Goal: Task Accomplishment & Management: Complete application form

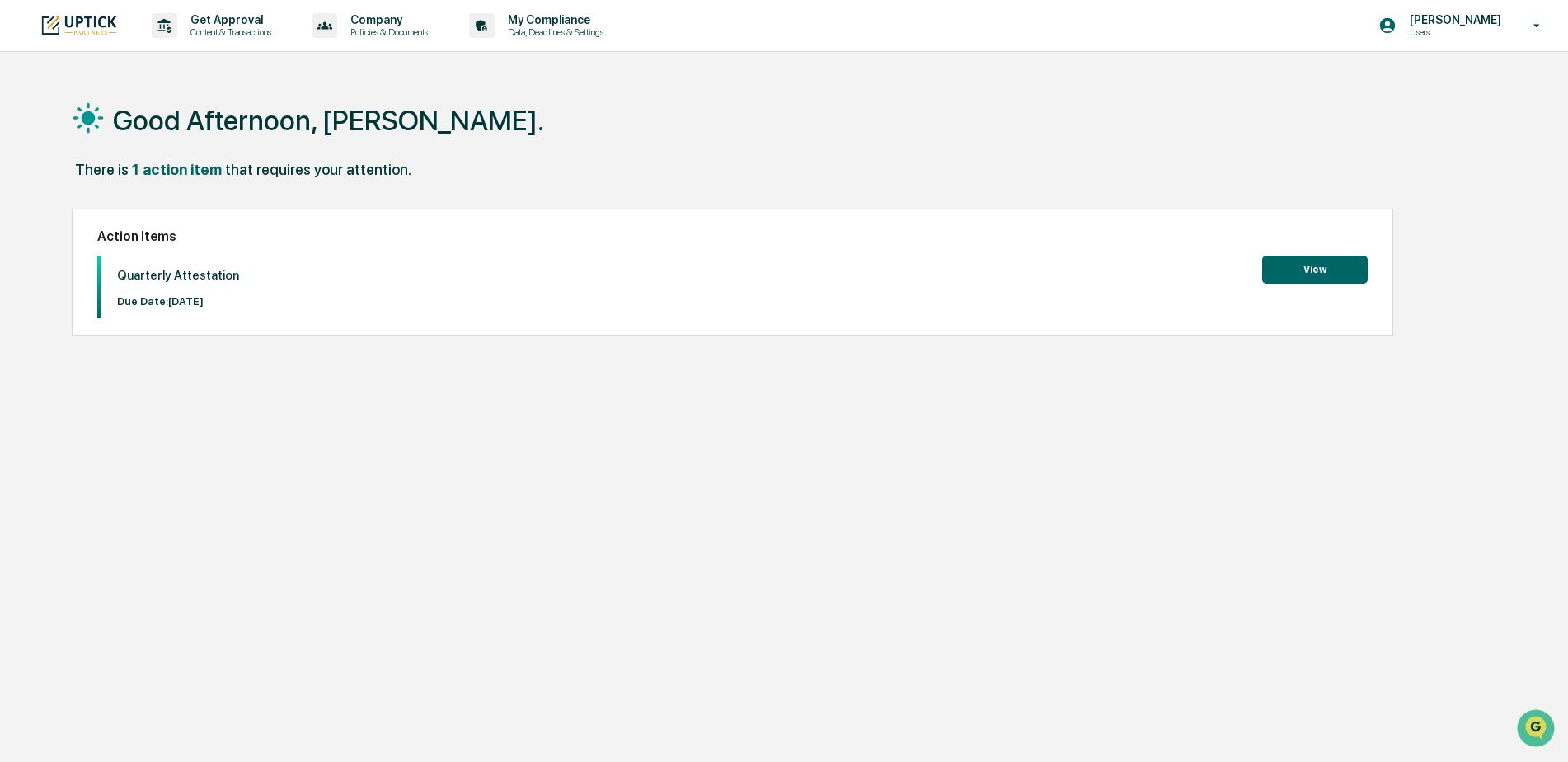
click at [1335, 270] on button "View" at bounding box center [1315, 270] width 106 height 28
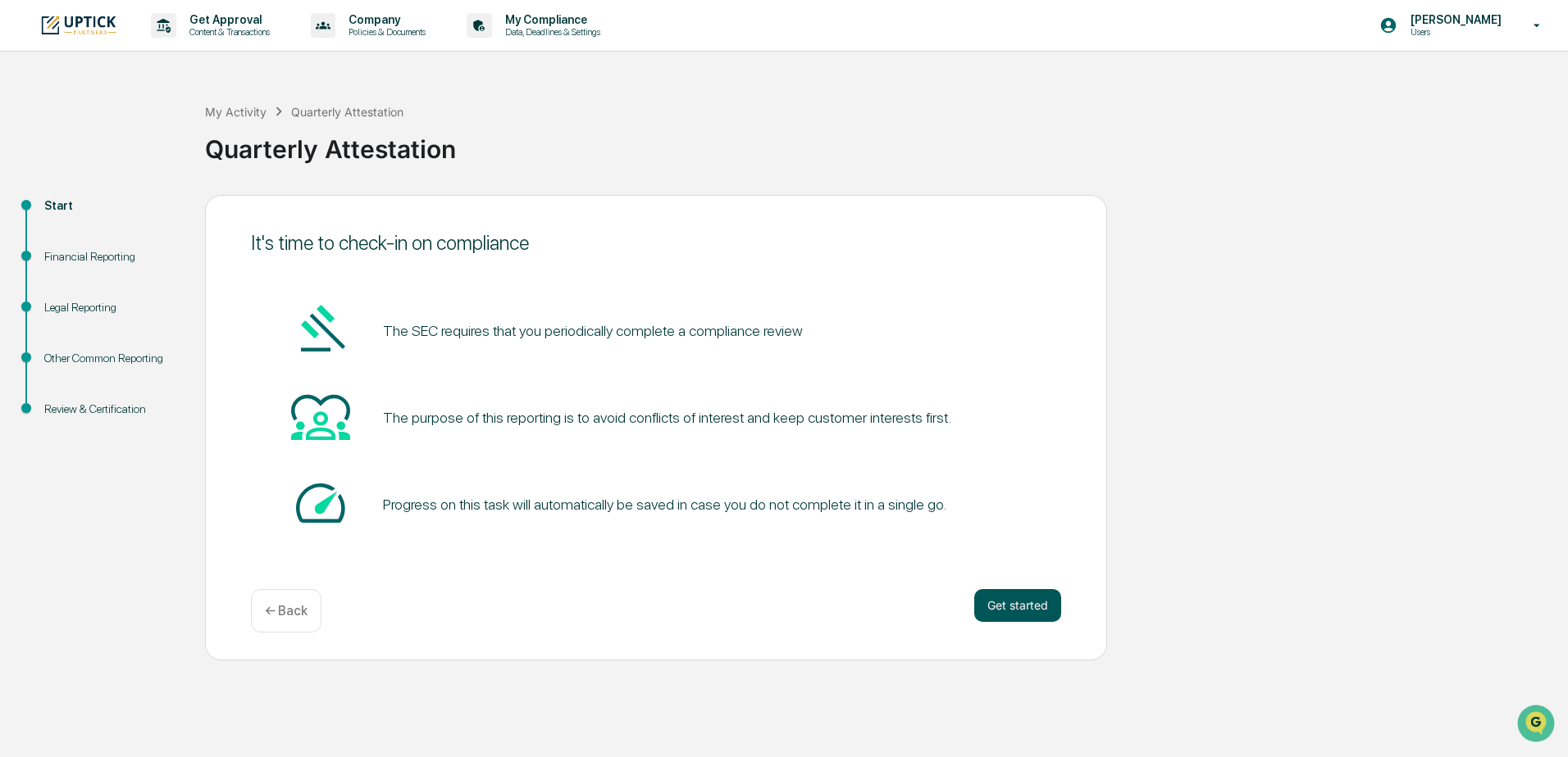
click at [1018, 613] on button "Get started" at bounding box center [1017, 605] width 87 height 32
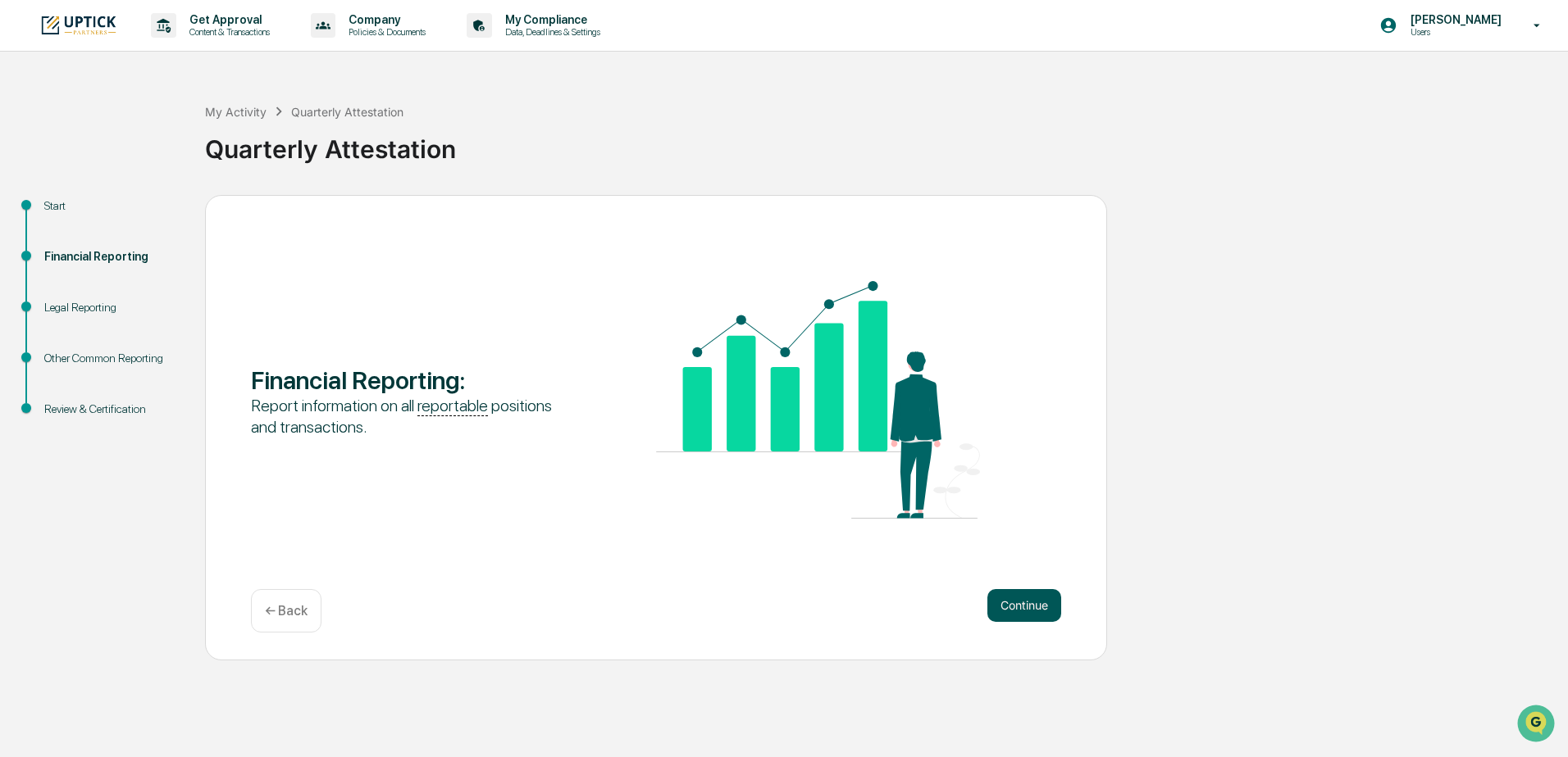
click at [1035, 610] on button "Continue" at bounding box center [1024, 605] width 74 height 32
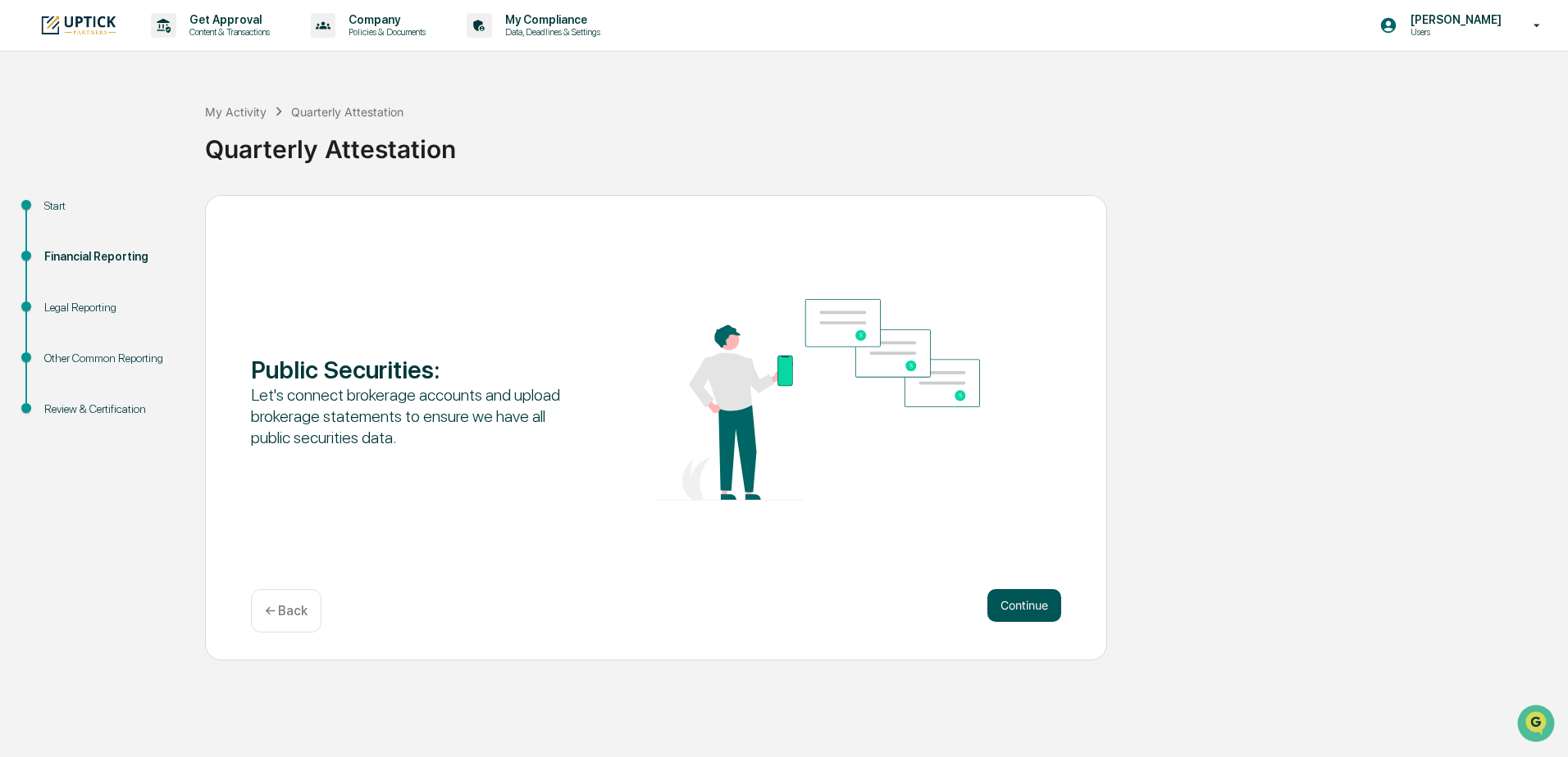
click at [1040, 607] on button "Continue" at bounding box center [1024, 605] width 74 height 32
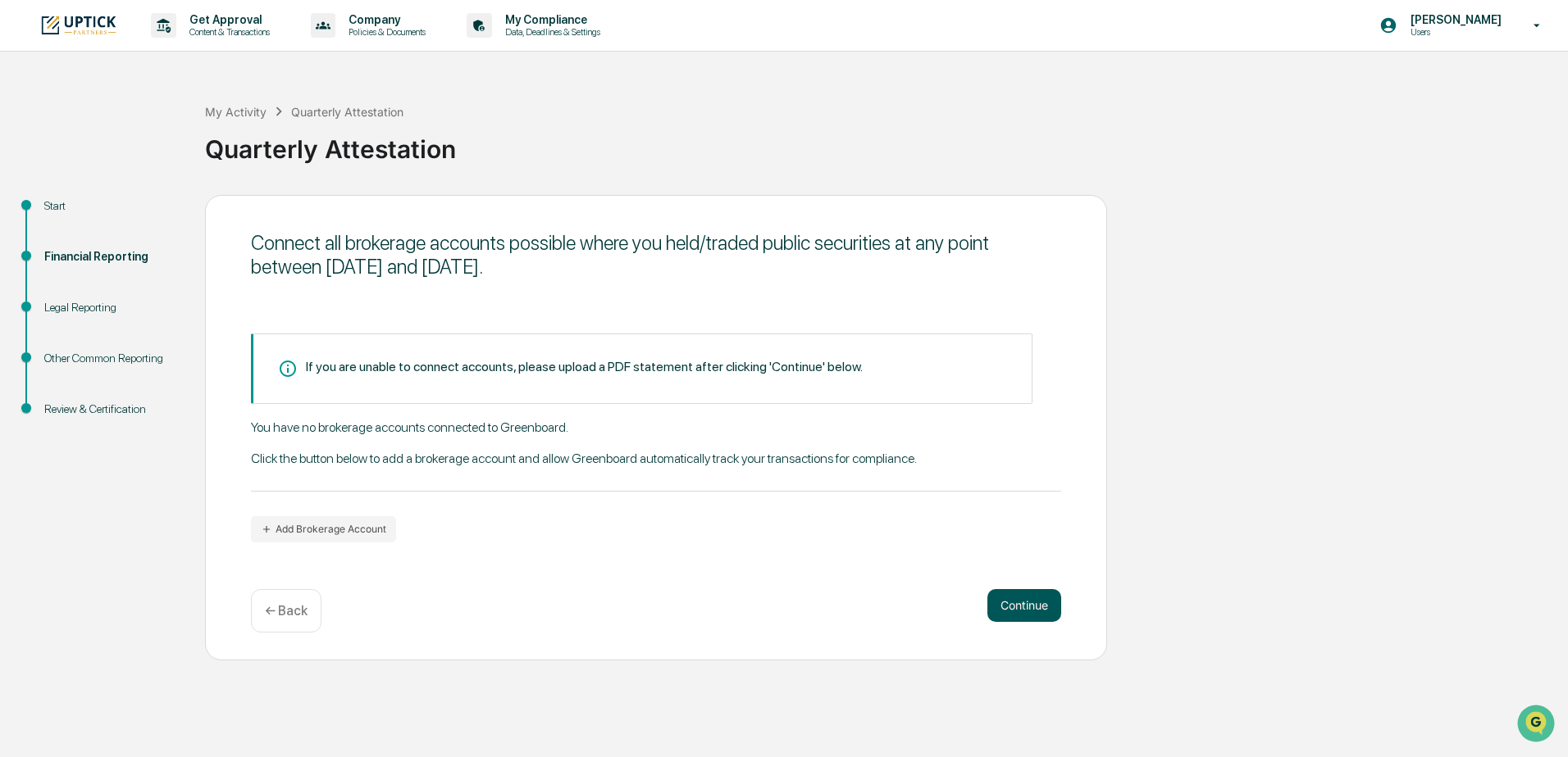
click at [1026, 608] on button "Continue" at bounding box center [1024, 605] width 74 height 32
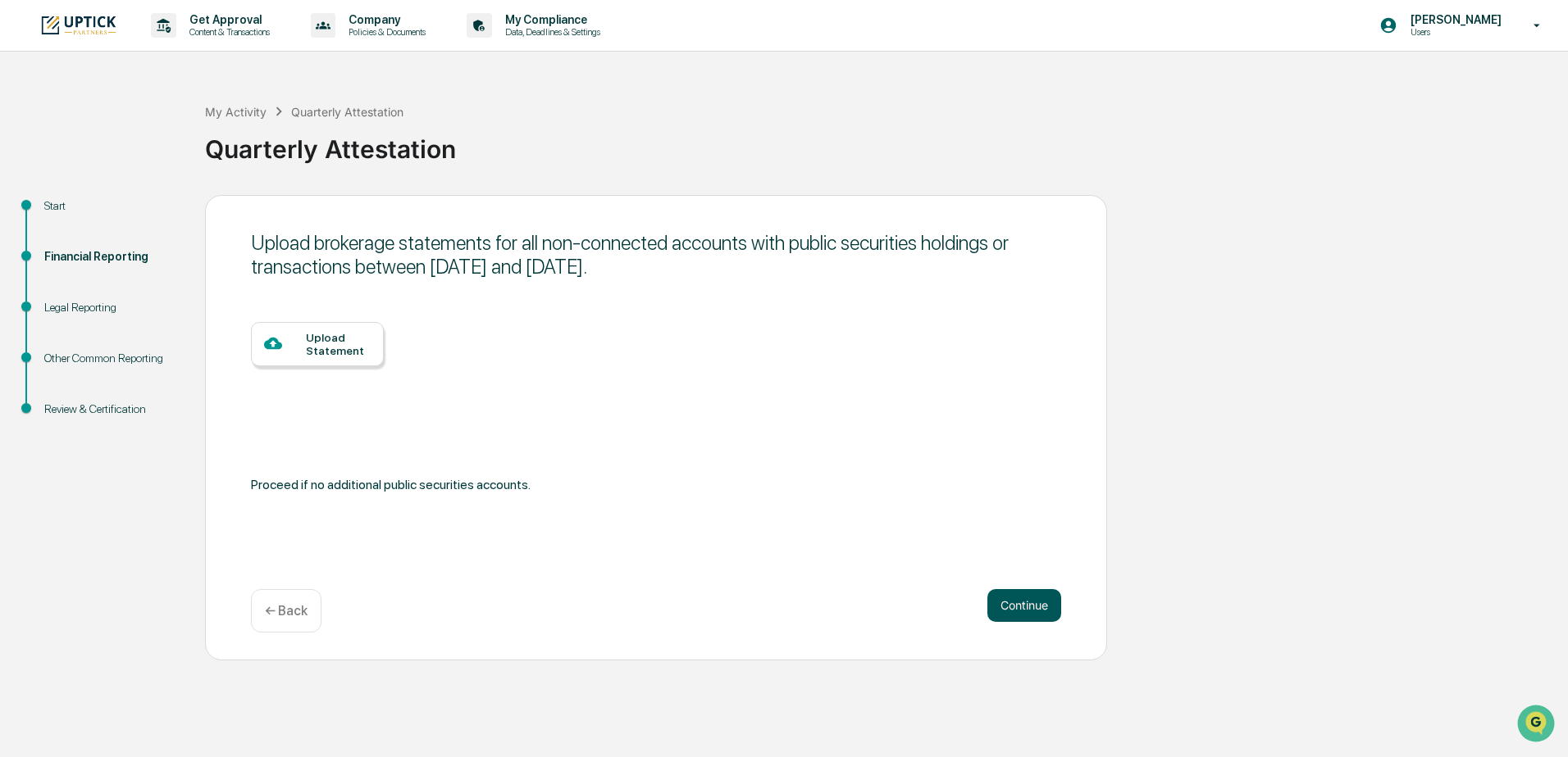
click at [1029, 610] on button "Continue" at bounding box center [1024, 605] width 74 height 32
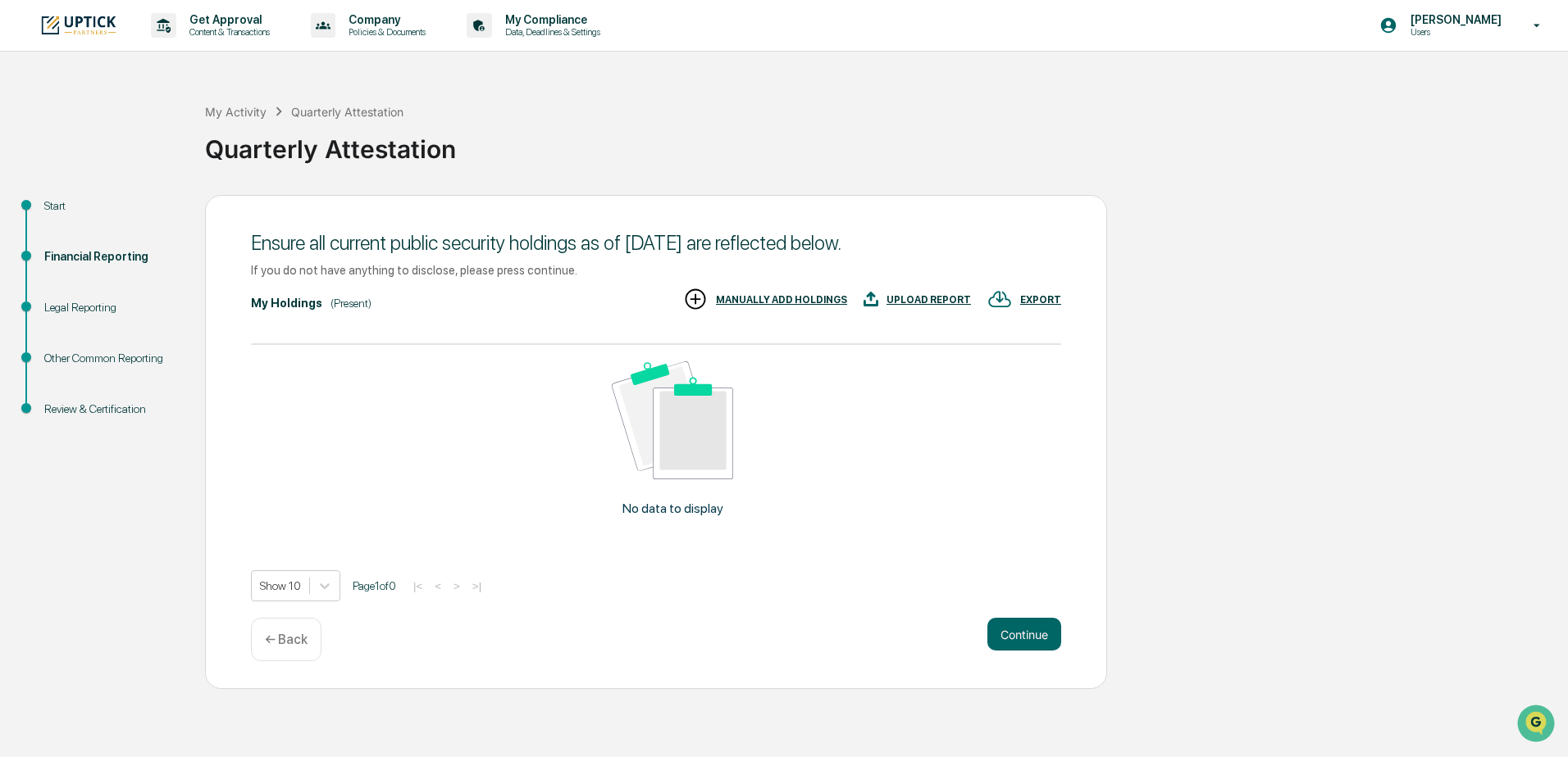
click at [1035, 609] on div "Ensure all current public security holdings as of [DATE] are reflected below. I…" at bounding box center [656, 442] width 902 height 494
click at [1033, 634] on button "Continue" at bounding box center [1024, 634] width 74 height 32
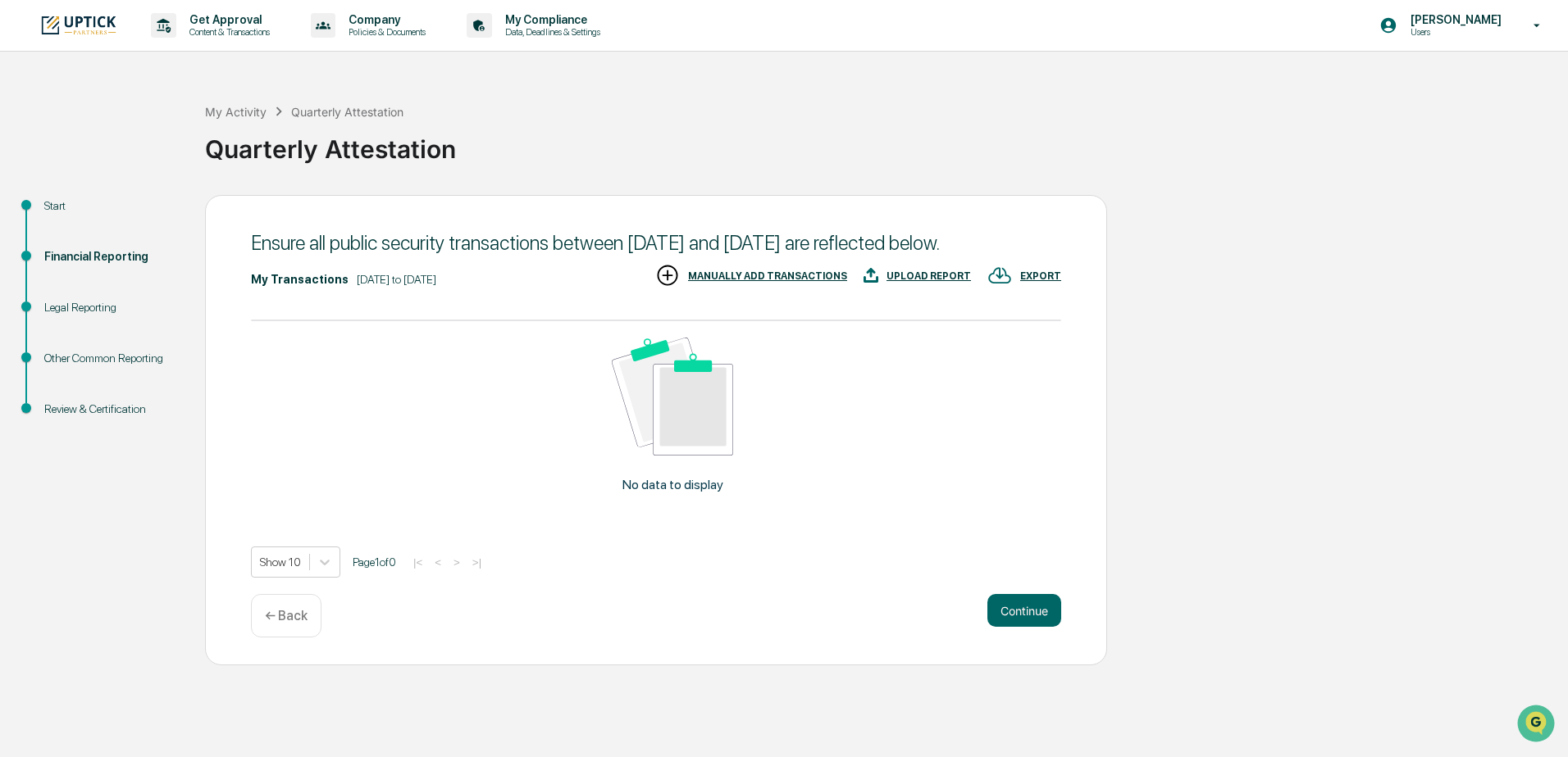
click at [1035, 578] on div "Show 10 Page 1 of 0 |< < > >|" at bounding box center [656, 562] width 810 height 31
click at [1034, 624] on button "Continue" at bounding box center [1024, 610] width 74 height 32
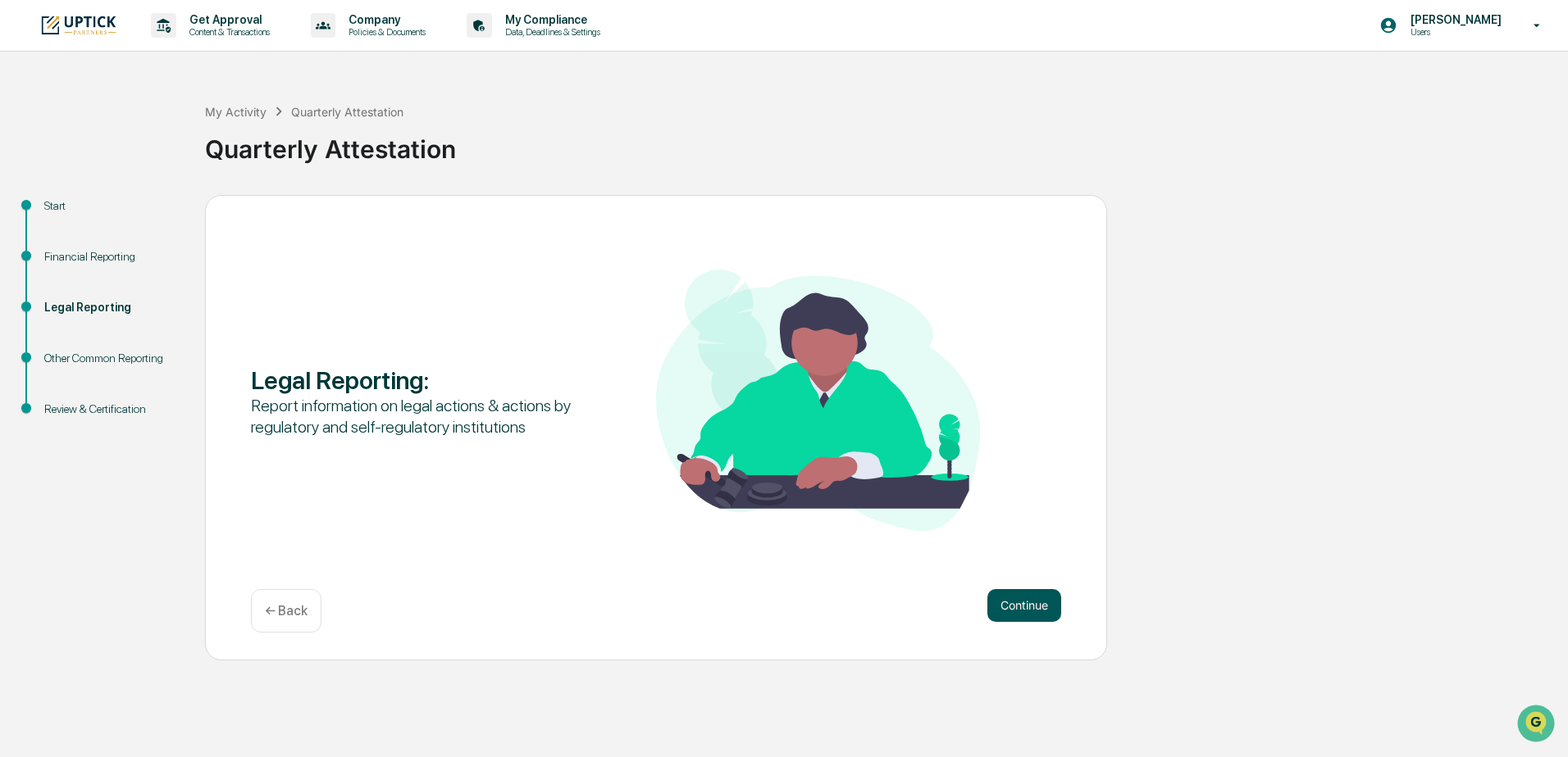
click at [1033, 605] on button "Continue" at bounding box center [1024, 605] width 74 height 32
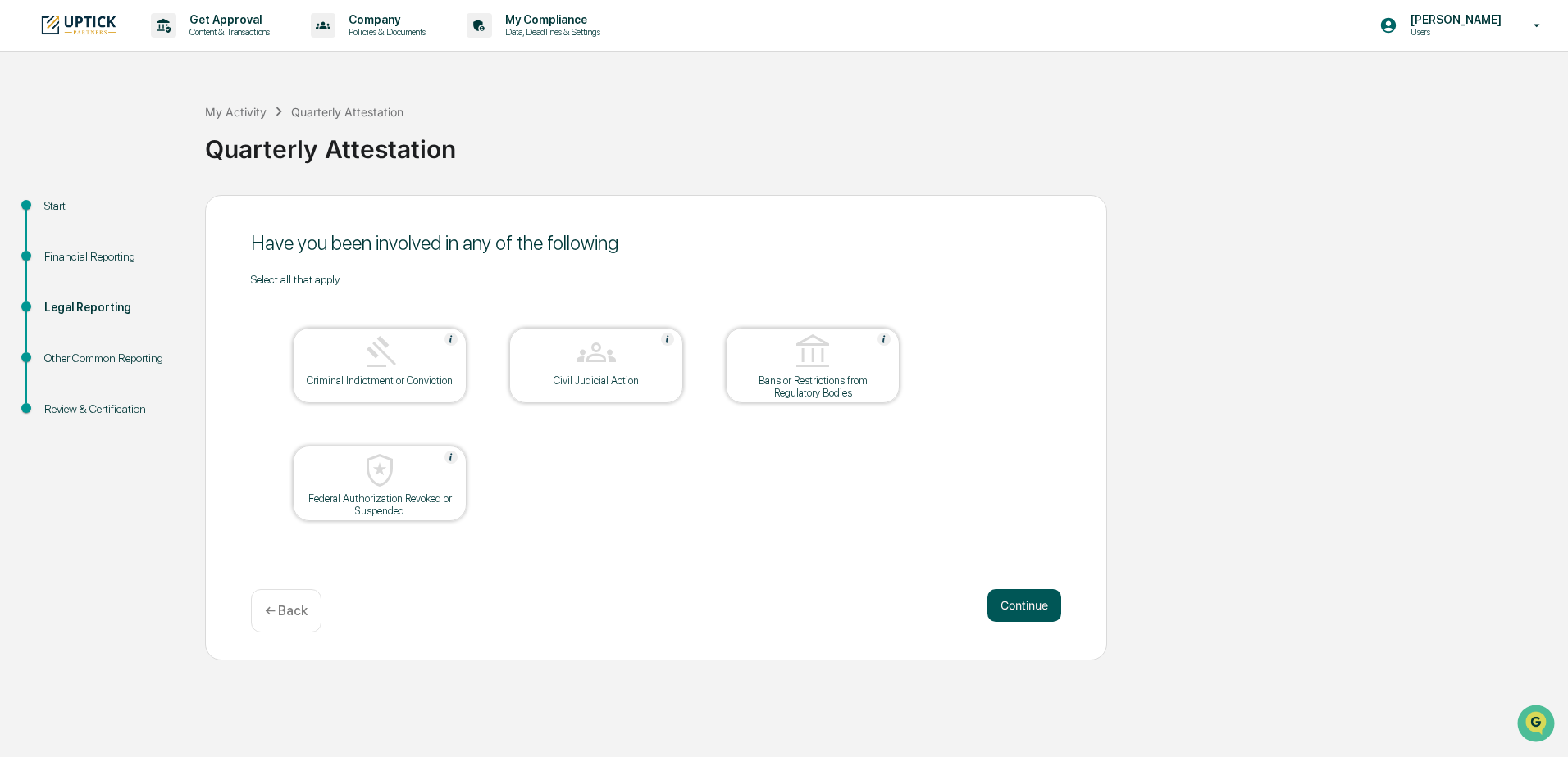
click at [1033, 604] on button "Continue" at bounding box center [1024, 605] width 74 height 32
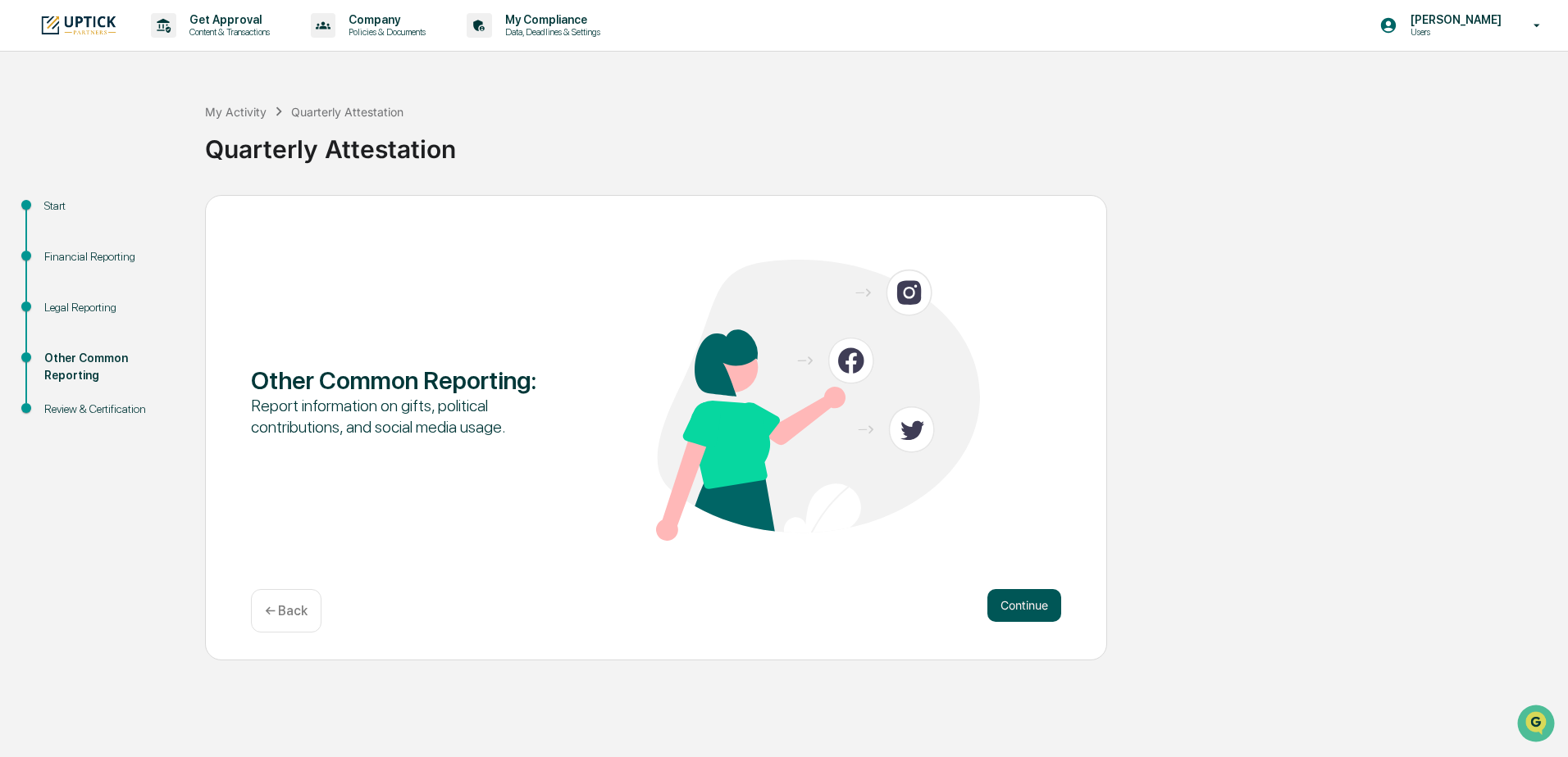
click at [1032, 605] on button "Continue" at bounding box center [1024, 605] width 74 height 32
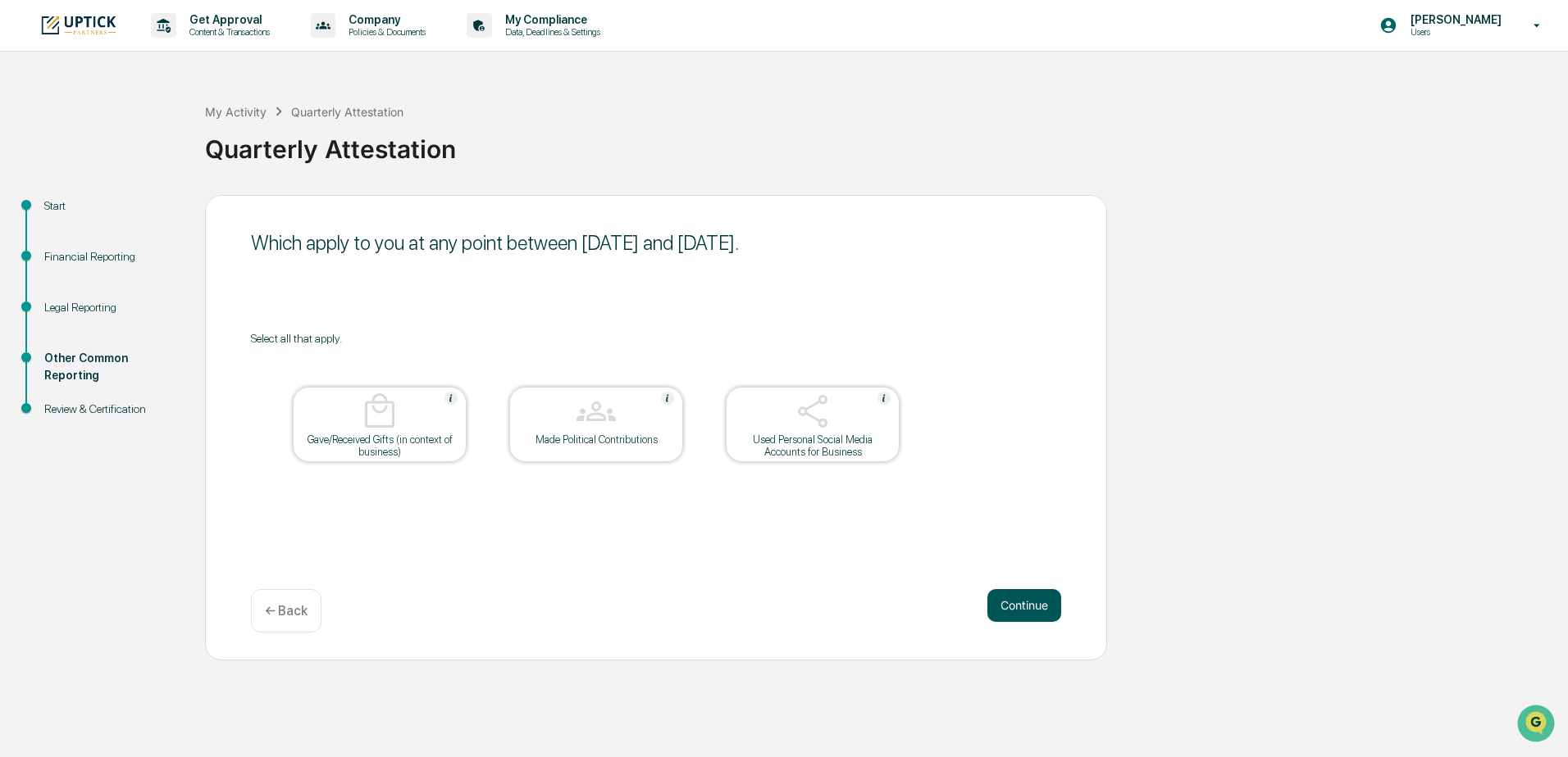
click at [1032, 609] on button "Continue" at bounding box center [1024, 605] width 74 height 32
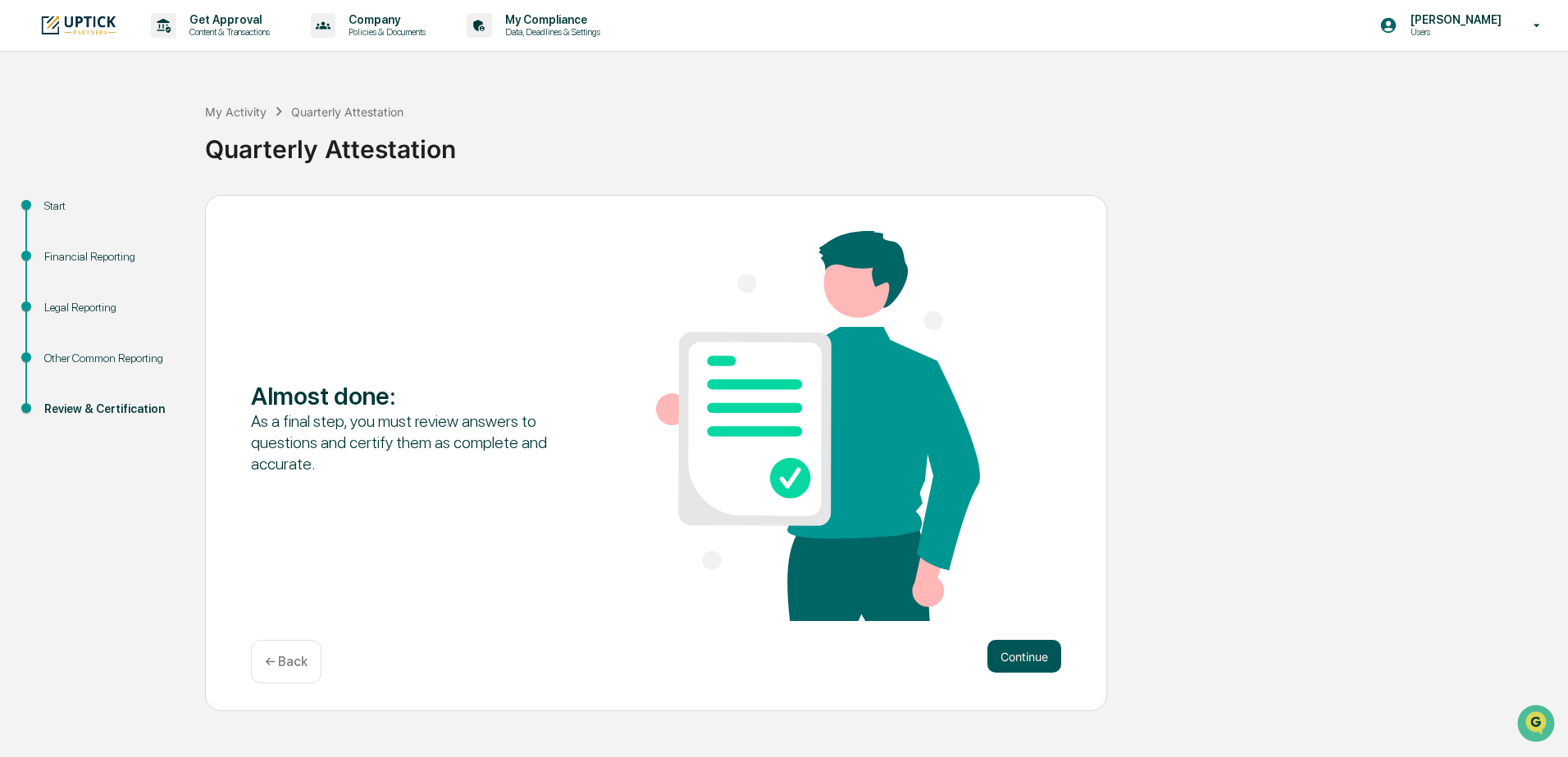
click at [1038, 661] on button "Continue" at bounding box center [1024, 656] width 74 height 32
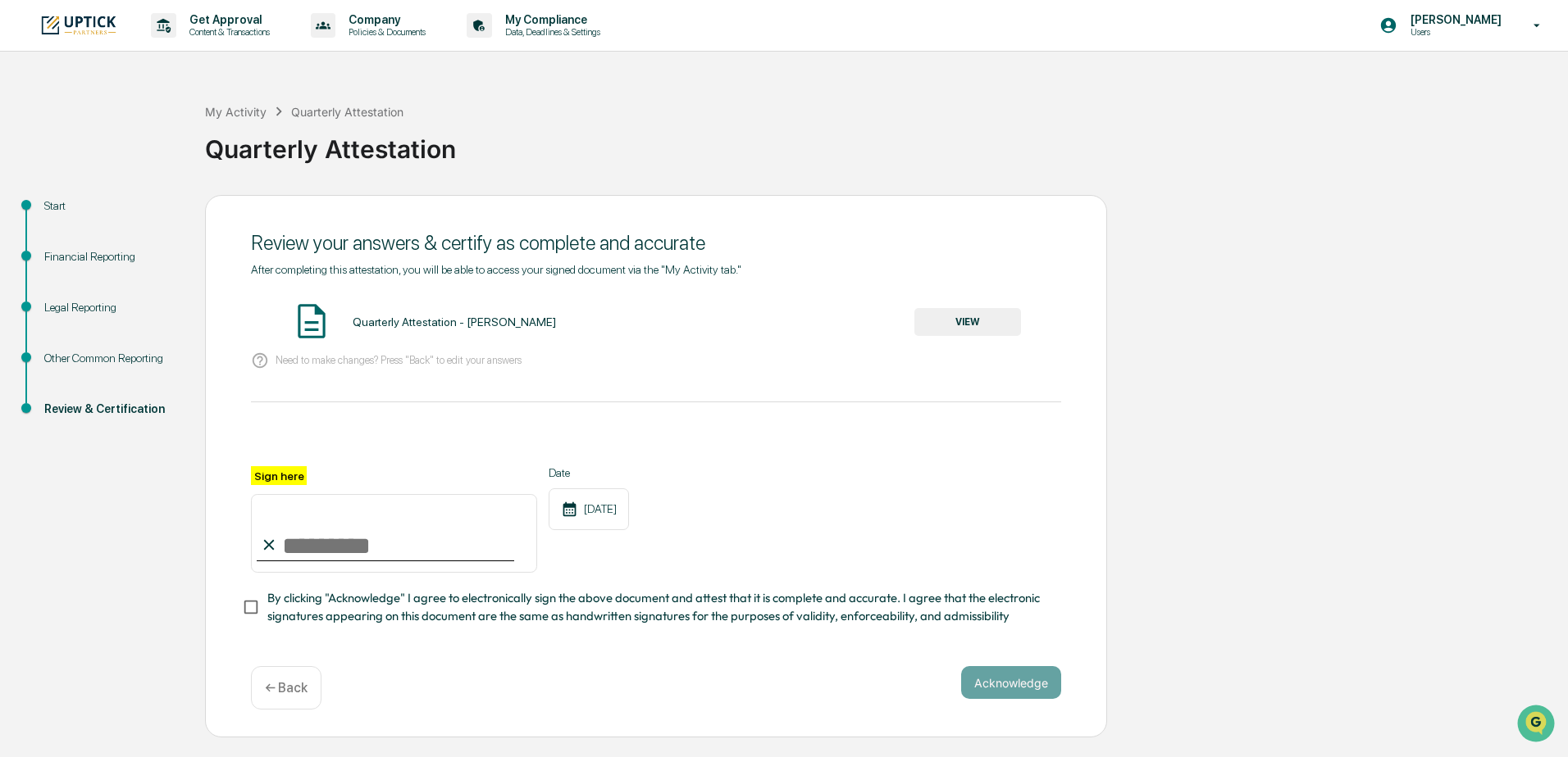
drag, startPoint x: 346, startPoint y: 551, endPoint x: 355, endPoint y: 552, distance: 9.1
click at [346, 551] on input "Sign here" at bounding box center [394, 533] width 286 height 78
type input "**********"
click at [1030, 676] on button "Acknowledge" at bounding box center [1010, 682] width 100 height 32
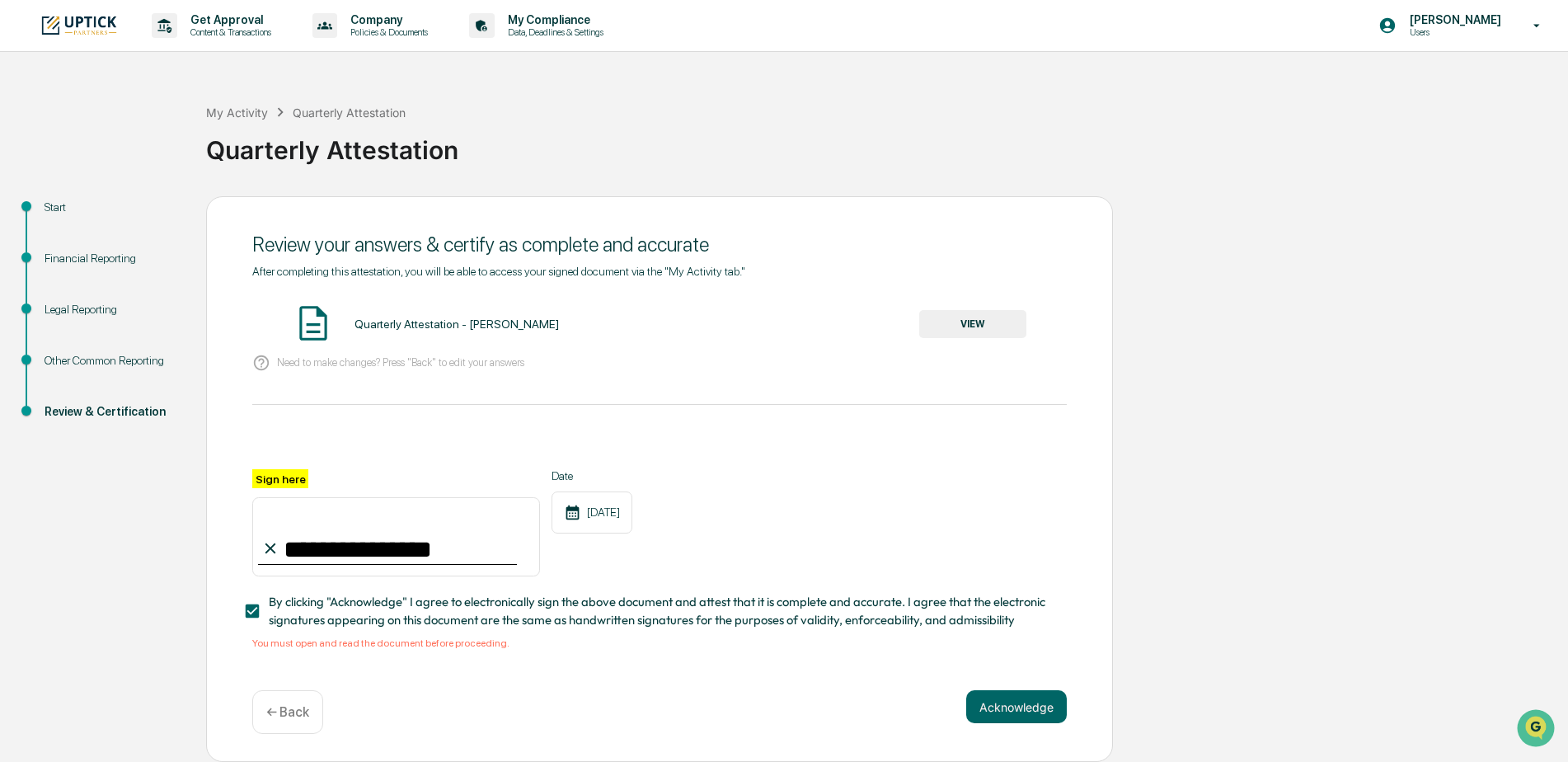
click at [996, 317] on button "VIEW" at bounding box center [973, 324] width 107 height 28
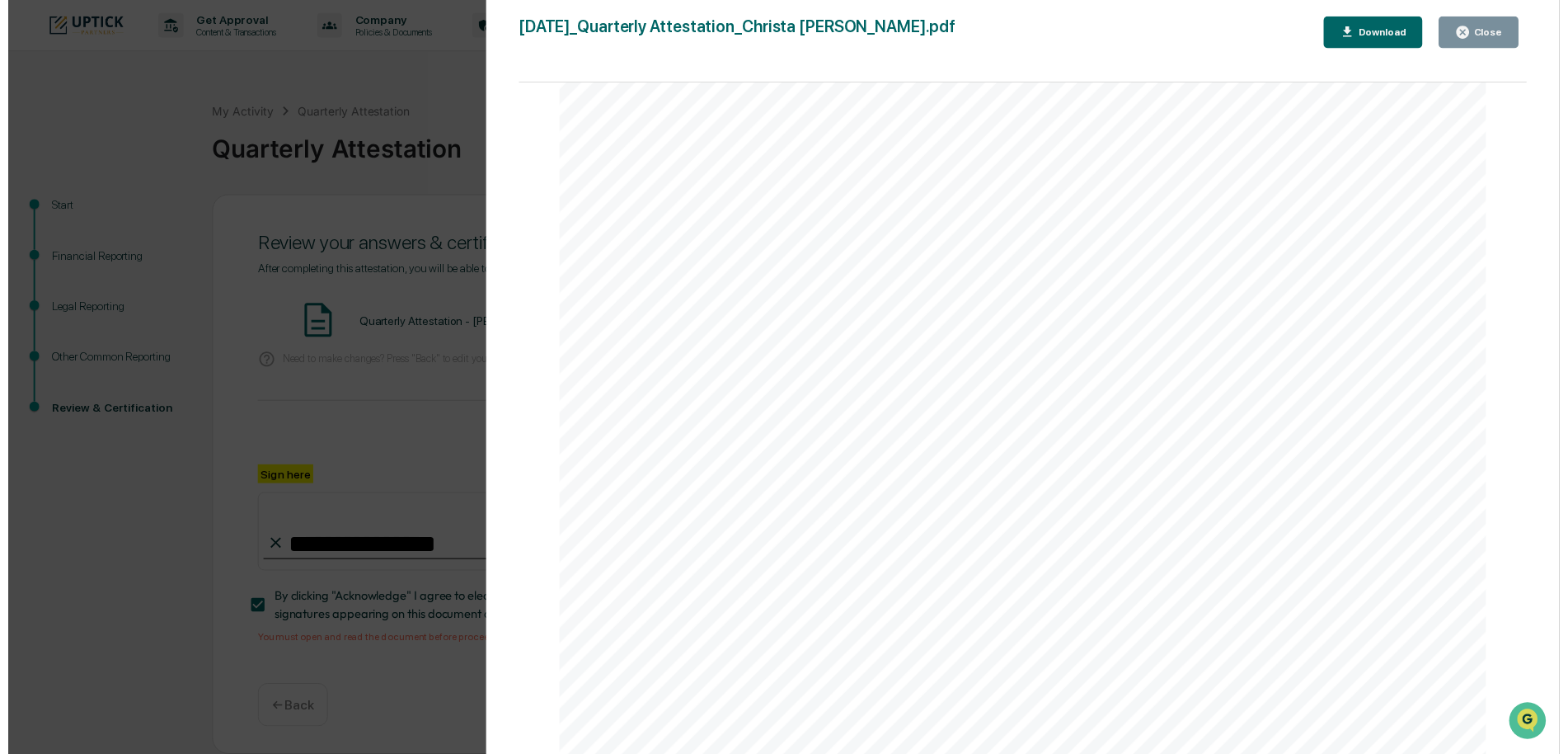
scroll to position [5, 0]
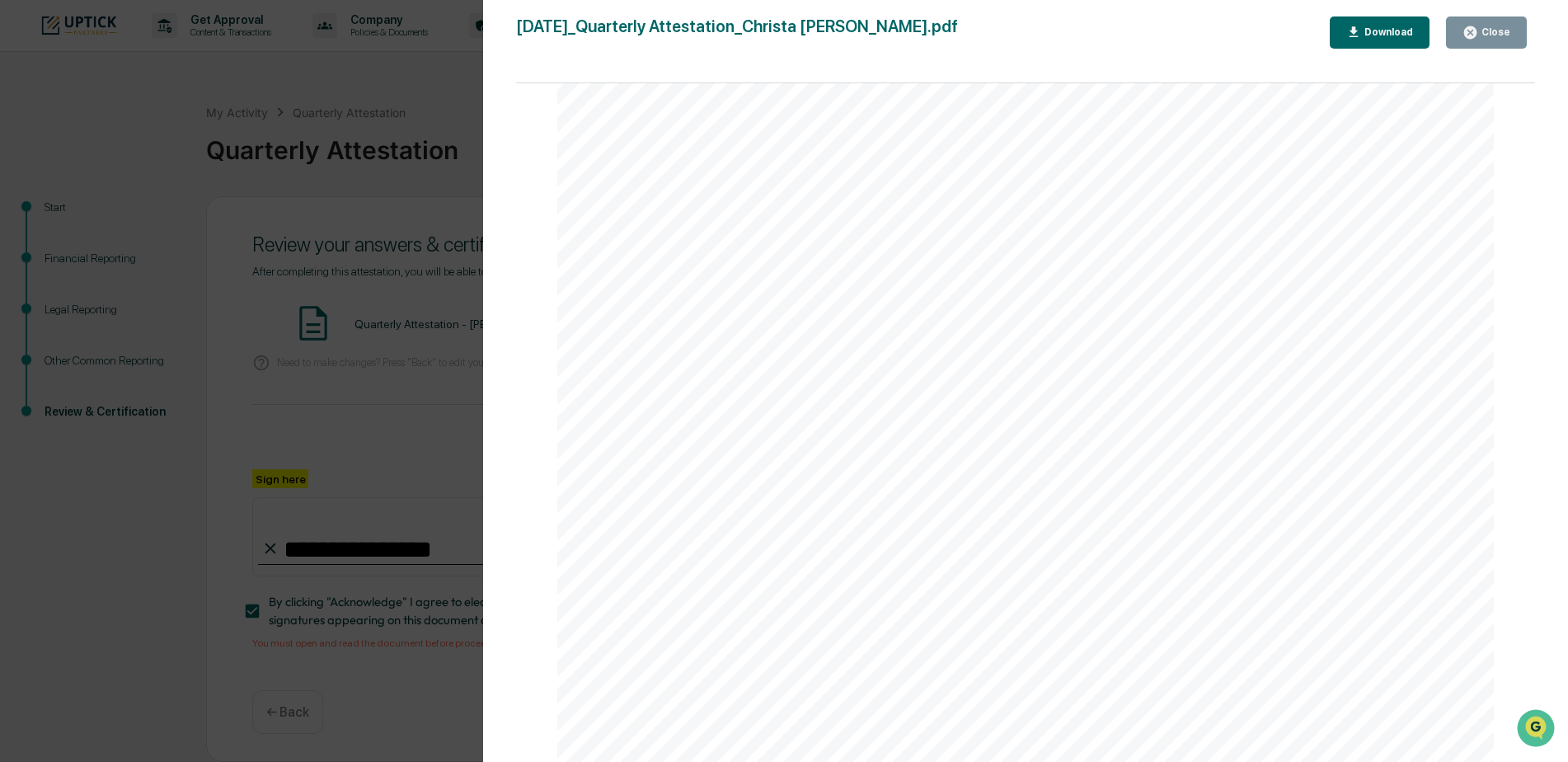
click at [1489, 33] on div "Close" at bounding box center [1495, 32] width 33 height 12
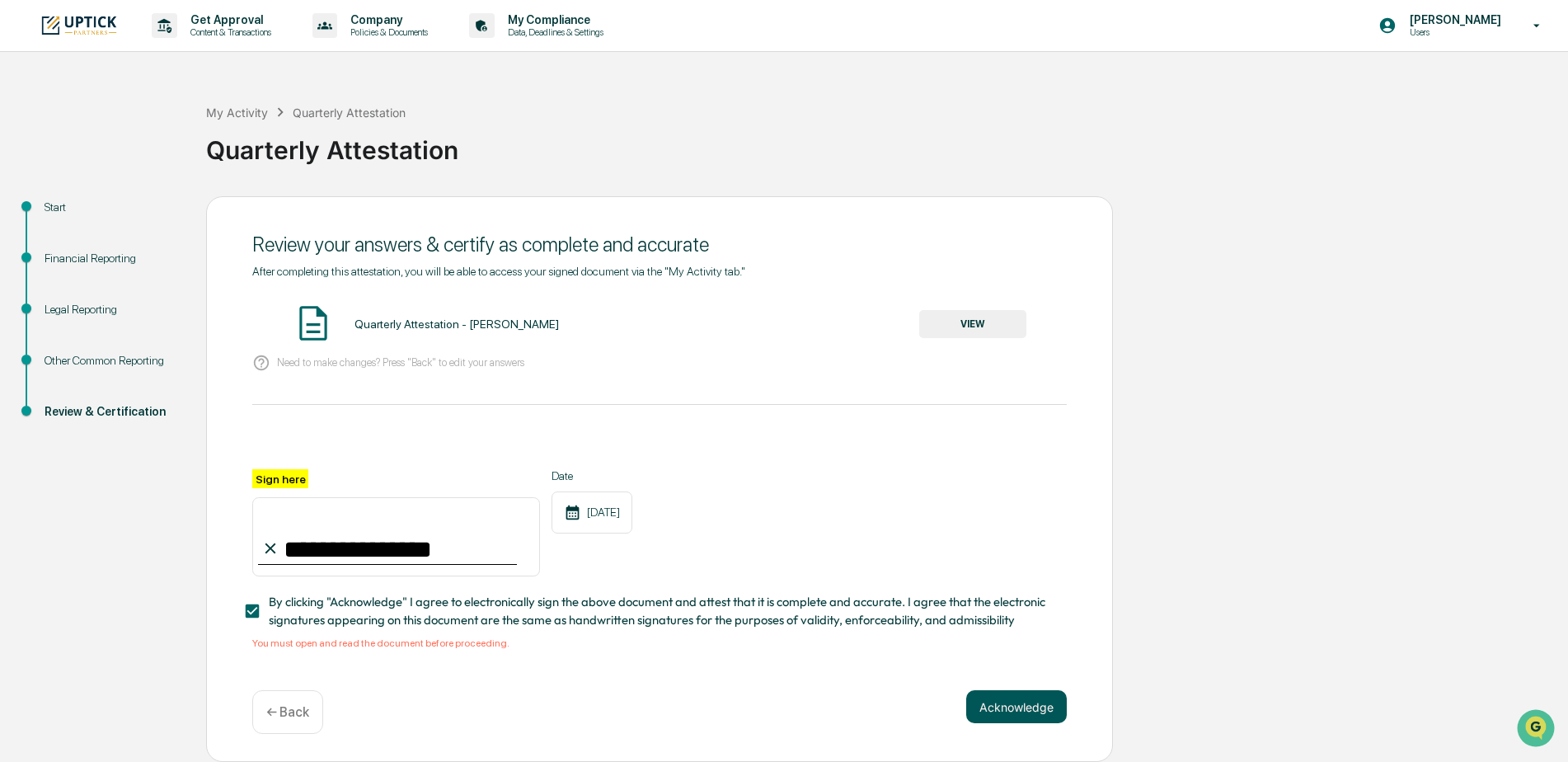
click at [1005, 696] on button "Acknowledge" at bounding box center [1016, 707] width 100 height 33
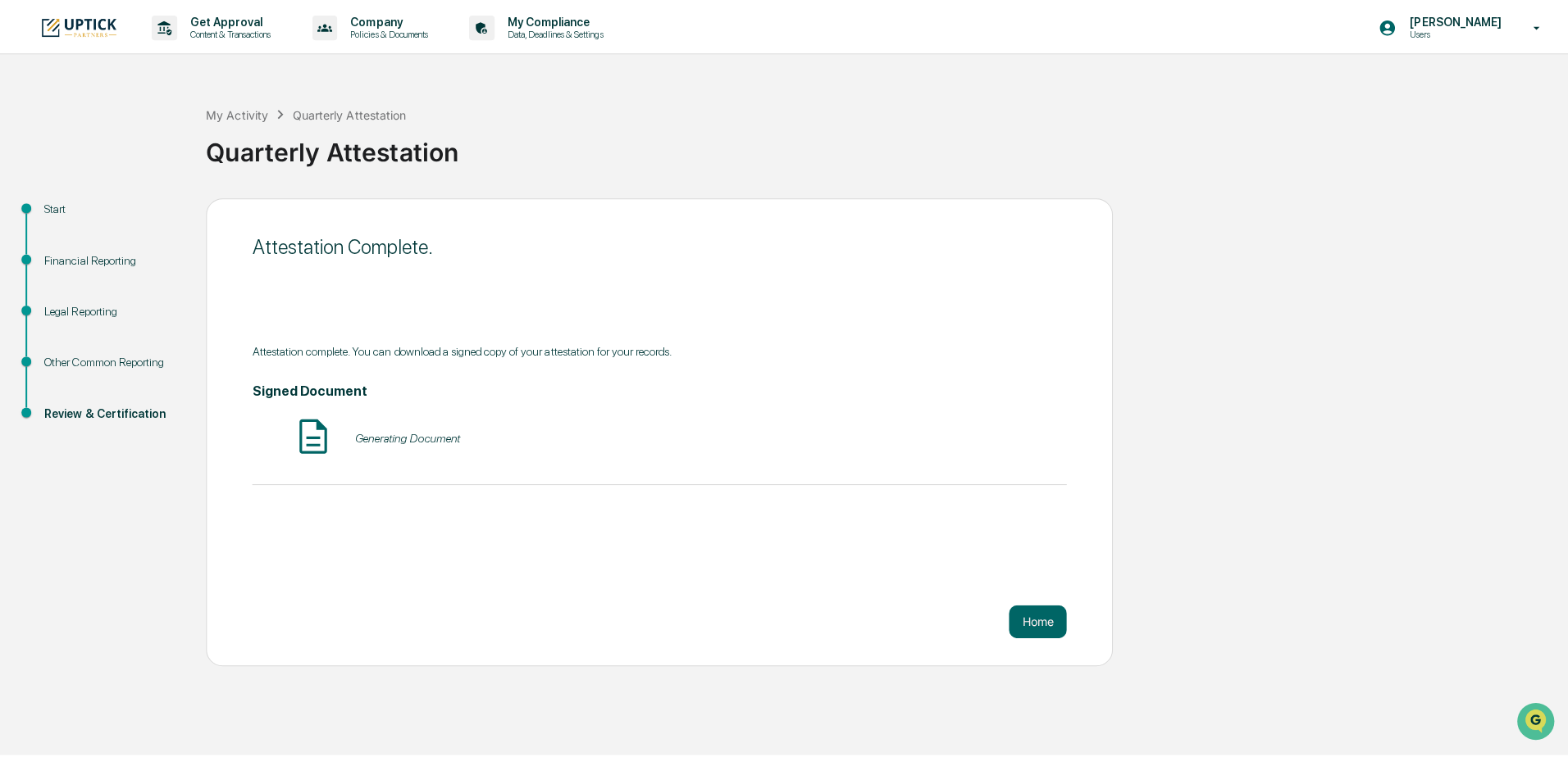
scroll to position [0, 0]
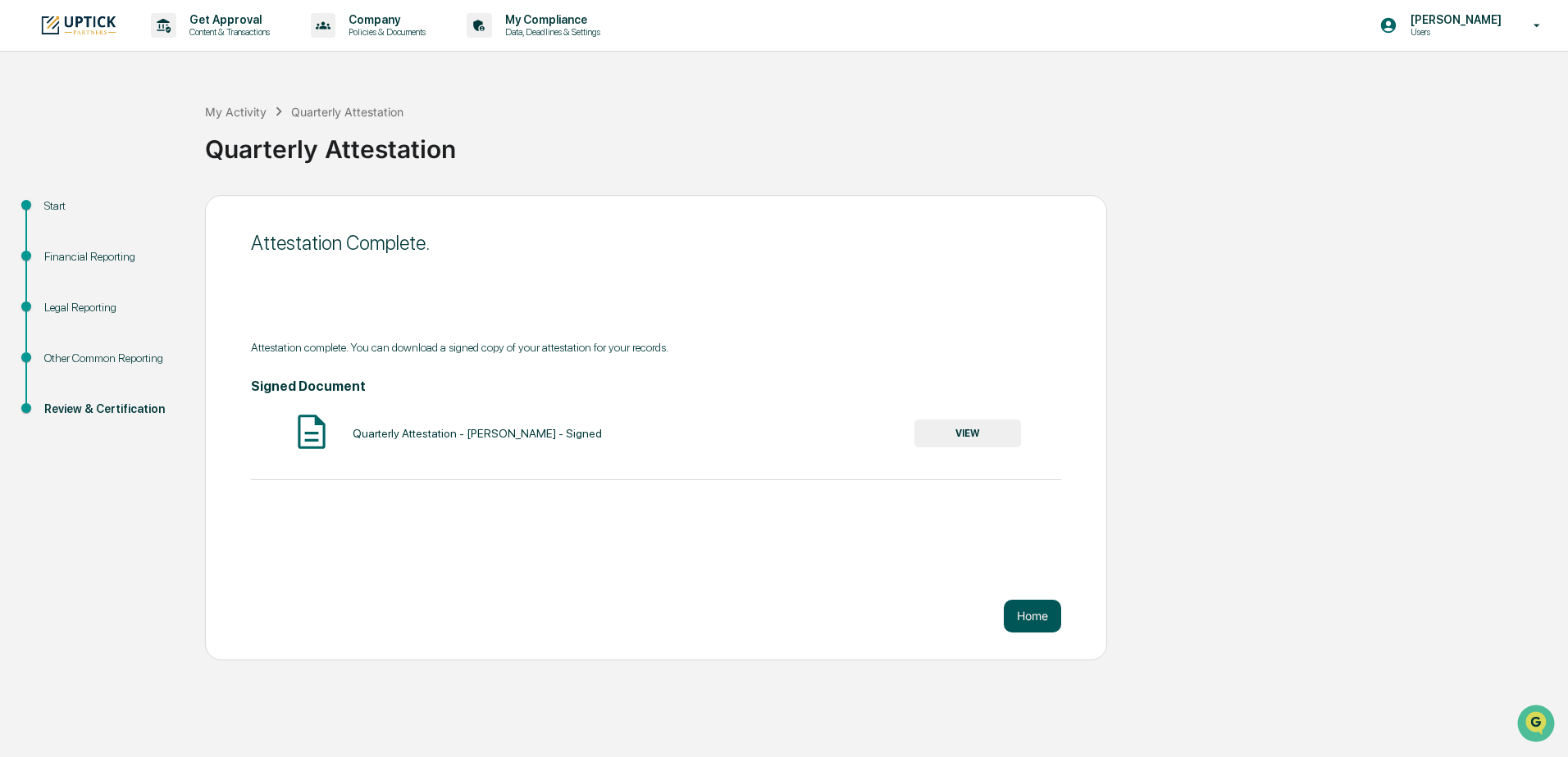
click at [1037, 617] on button "Home" at bounding box center [1033, 616] width 58 height 32
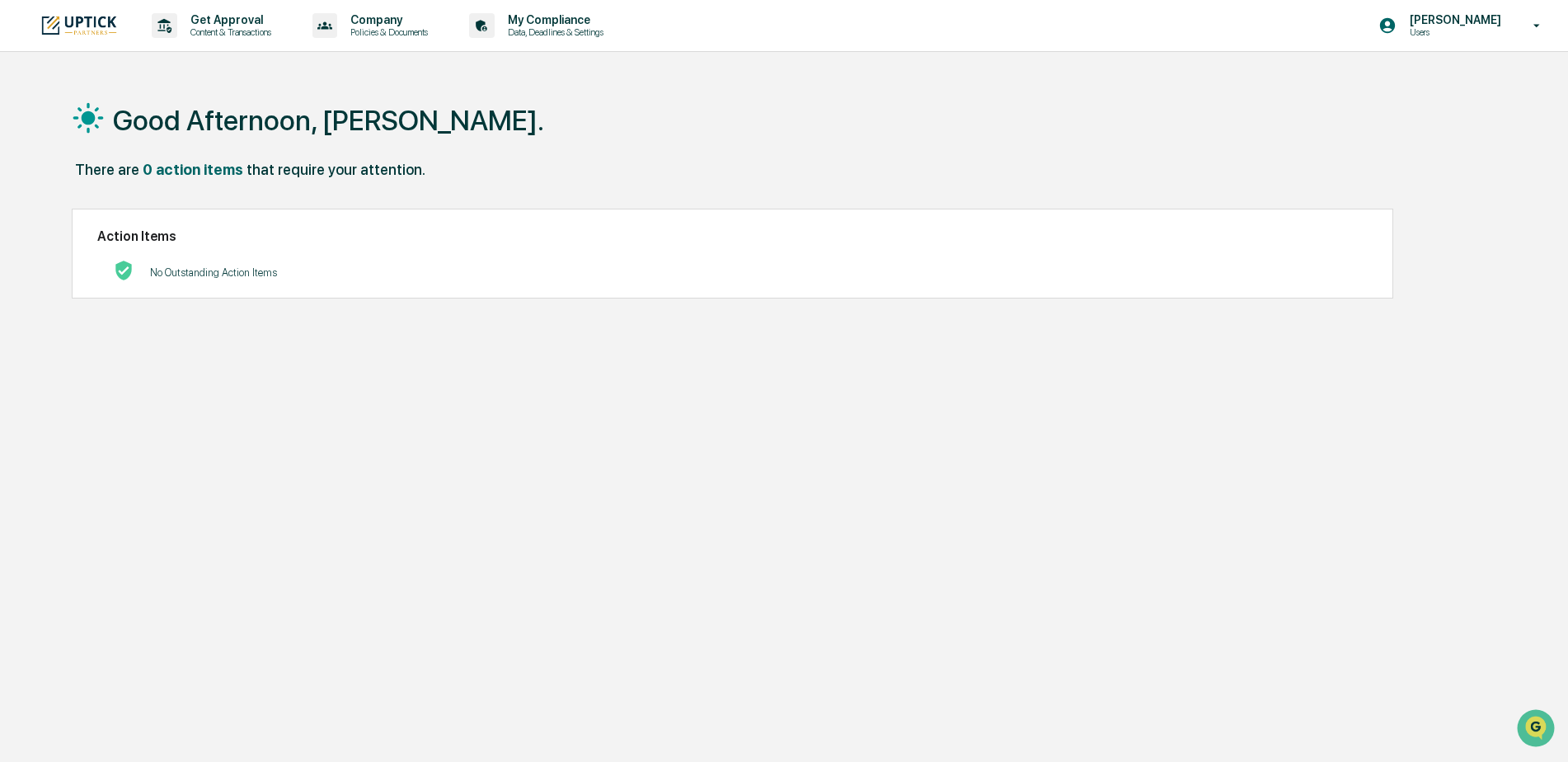
drag, startPoint x: 1493, startPoint y: 23, endPoint x: 1487, endPoint y: 35, distance: 13.4
click at [1493, 22] on p "[PERSON_NAME]" at bounding box center [1453, 20] width 113 height 14
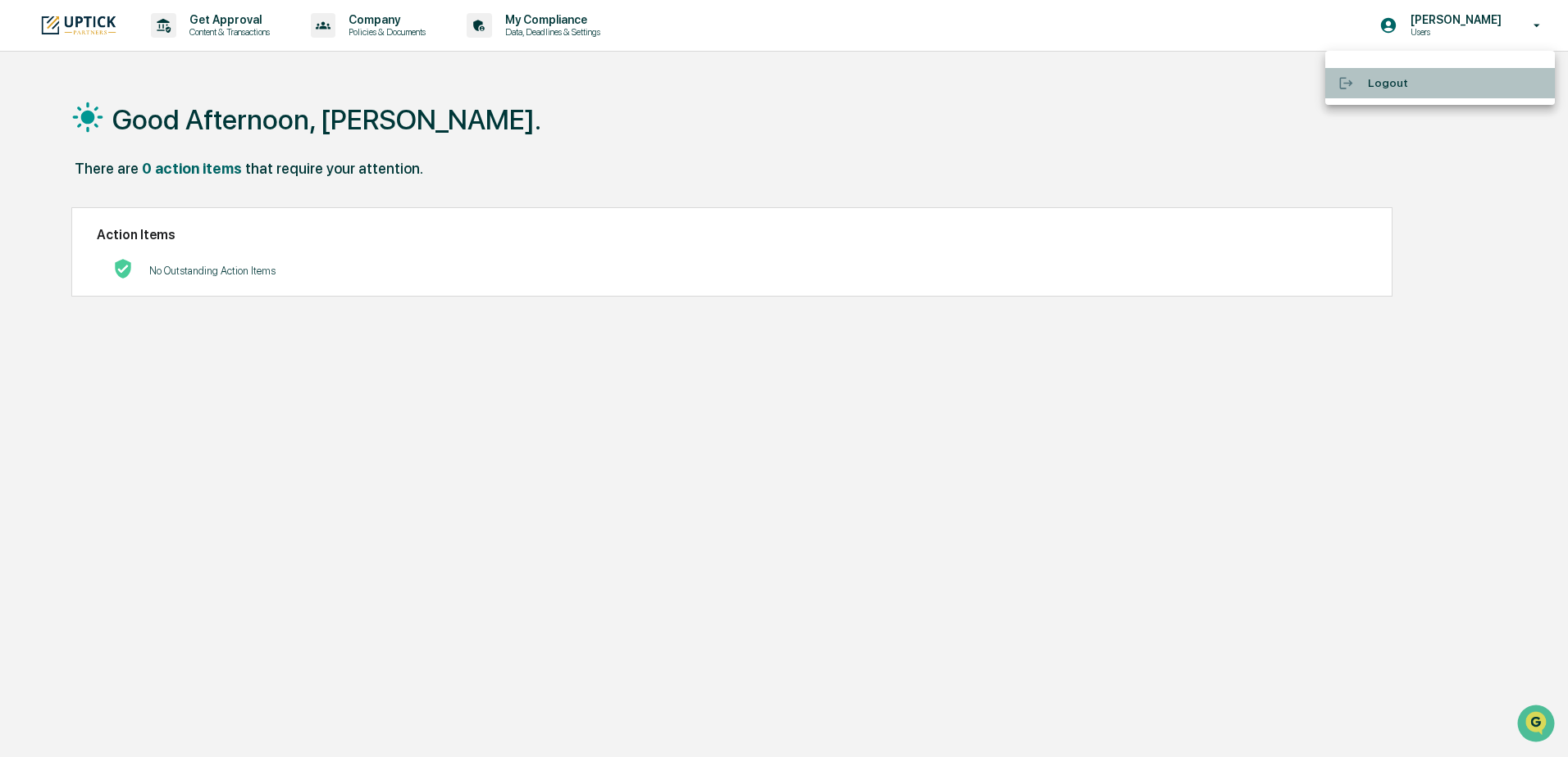
drag, startPoint x: 1402, startPoint y: 90, endPoint x: 1343, endPoint y: 69, distance: 62.6
click at [1402, 89] on li "Logout" at bounding box center [1439, 84] width 229 height 31
